Goal: Transaction & Acquisition: Purchase product/service

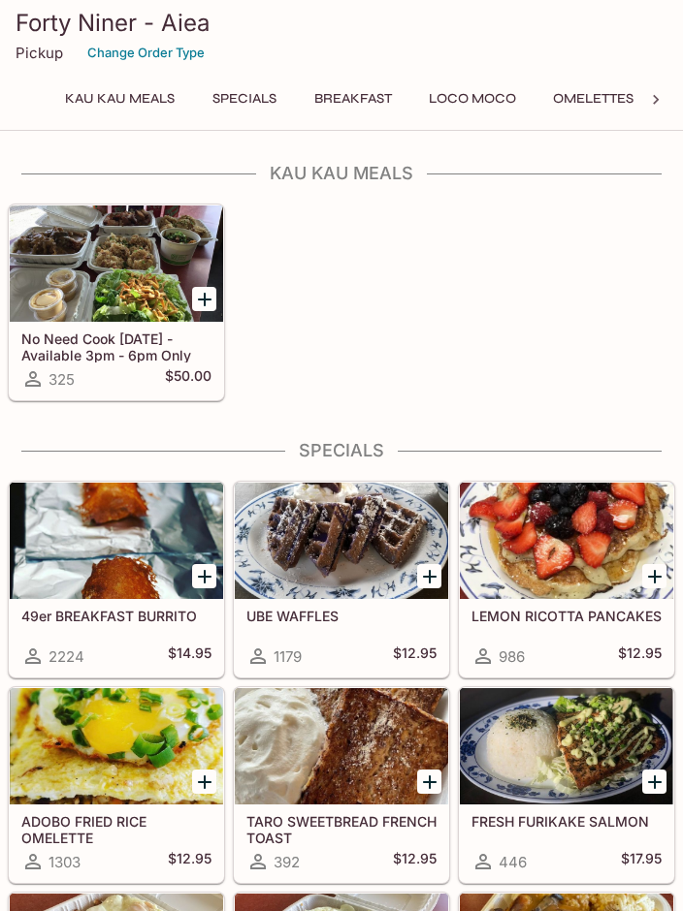
click at [119, 278] on div at bounding box center [116, 264] width 213 height 116
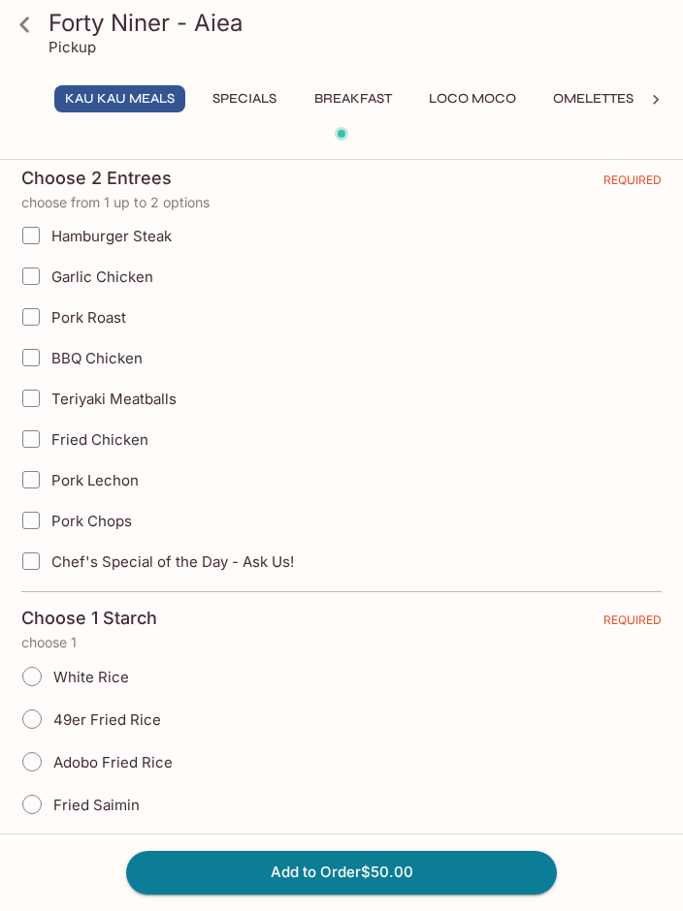
scroll to position [482, 0]
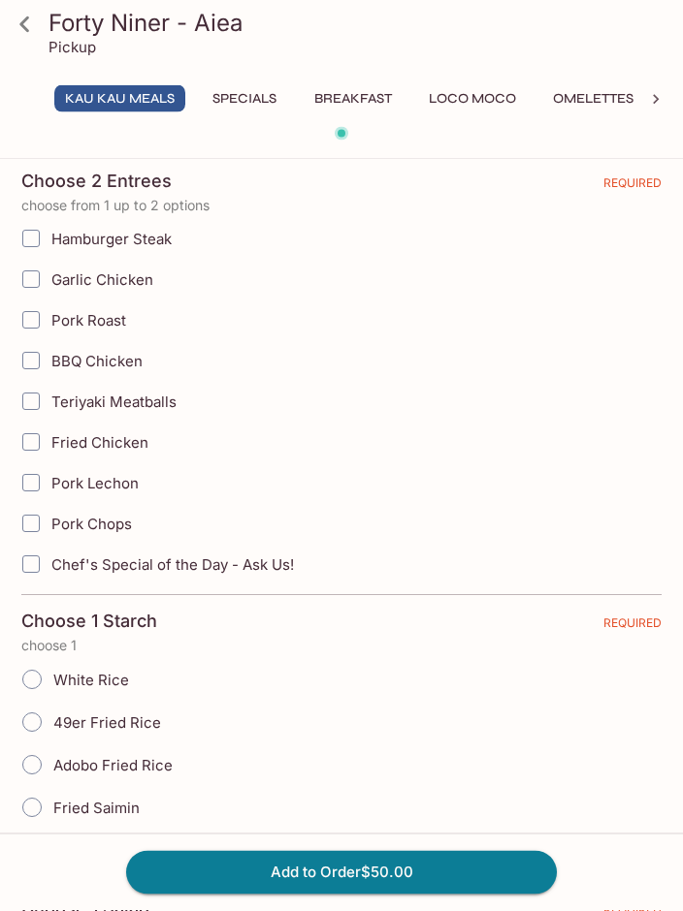
click at [455, 419] on label "Teriyaki Meatballs" at bounding box center [243, 402] width 464 height 41
click at [50, 419] on input "Teriyaki Meatballs" at bounding box center [31, 402] width 39 height 39
checkbox input "true"
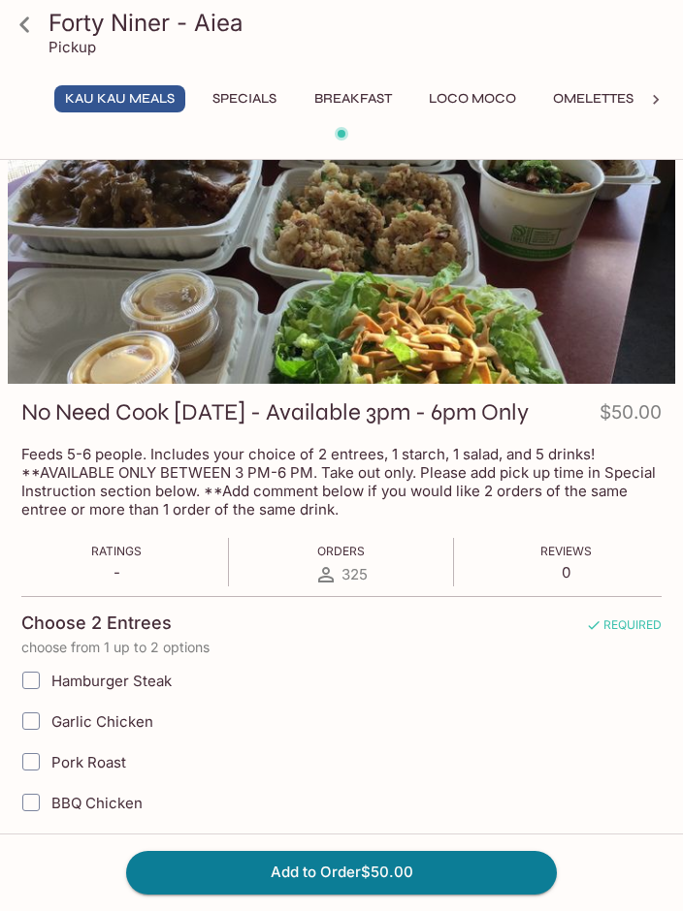
scroll to position [0, 0]
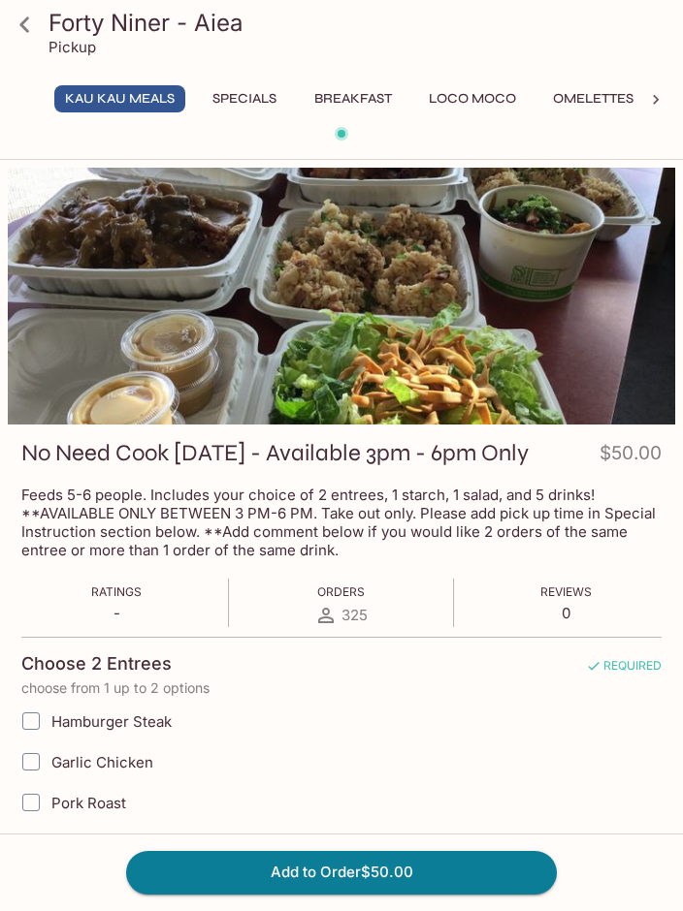
click at [28, 11] on icon at bounding box center [25, 25] width 34 height 34
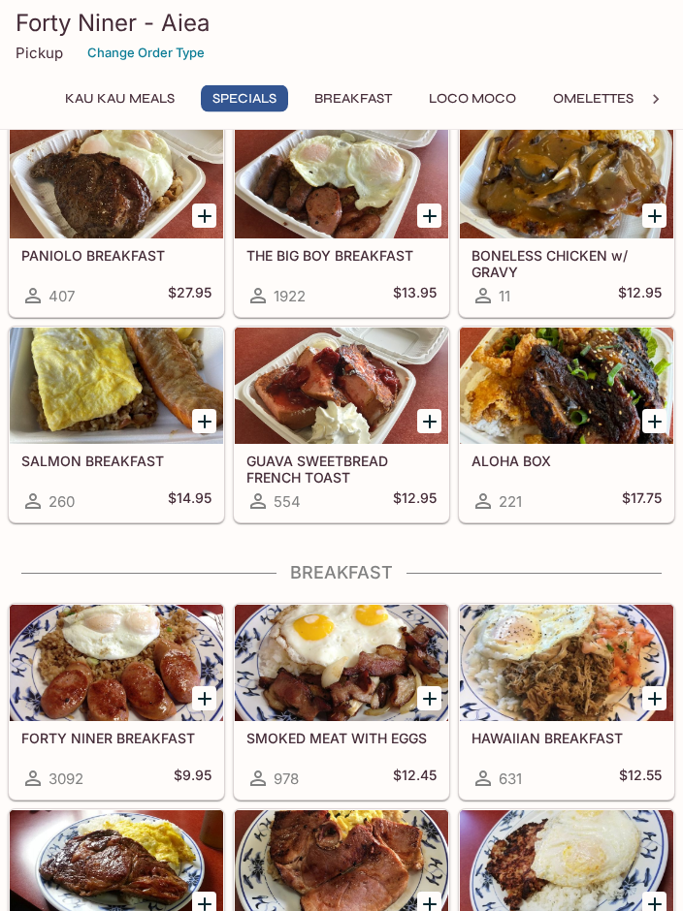
scroll to position [772, 0]
click at [552, 389] on div at bounding box center [566, 386] width 213 height 116
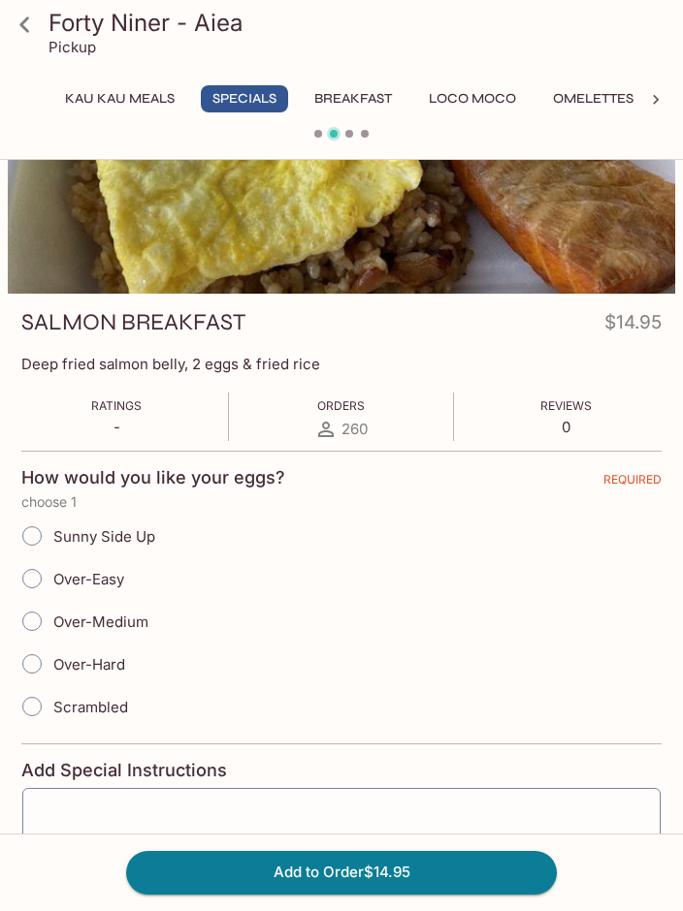
scroll to position [88, 0]
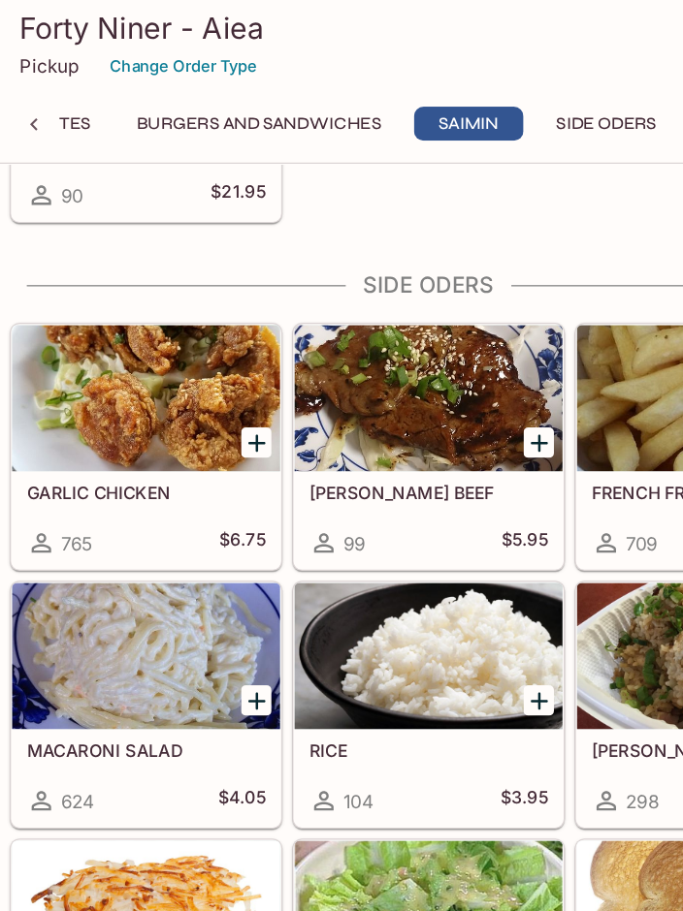
scroll to position [6085, 0]
